Goal: Transaction & Acquisition: Obtain resource

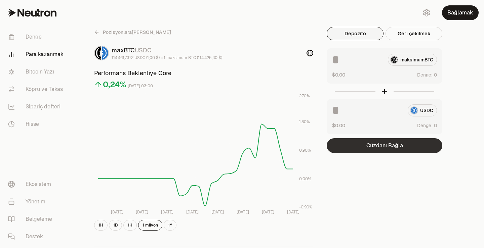
click at [389, 148] on font "Cüzdanı Bağla" at bounding box center [384, 145] width 37 height 7
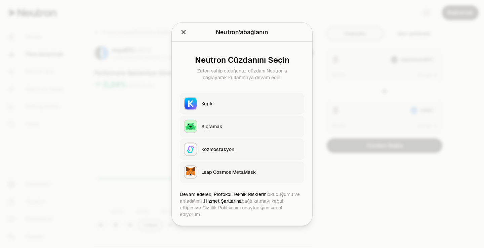
click at [225, 175] on font "Leap Cosmos MetaMask" at bounding box center [228, 172] width 55 height 6
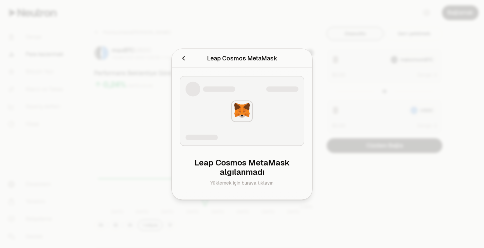
click at [187, 59] on icon "İptal etmek" at bounding box center [183, 57] width 7 height 7
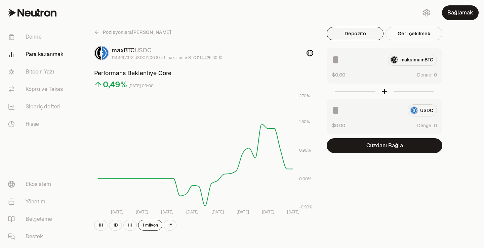
drag, startPoint x: 484, startPoint y: 49, endPoint x: 484, endPoint y: 59, distance: 9.4
click at [484, 59] on div "Pozisyonlara Geri Dön maxBTC USDC 114.461,7372 USDC (1,00 $) = 1 maksimum BTC (…" at bounding box center [279, 221] width 409 height 442
click at [38, 38] on font "Denge" at bounding box center [34, 36] width 16 height 7
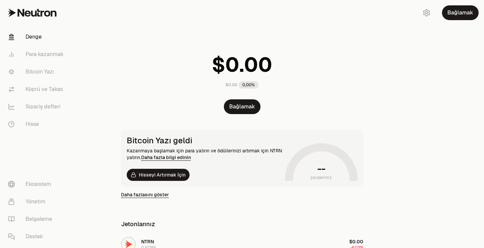
scroll to position [204, 0]
